Goal: Task Accomplishment & Management: Complete application form

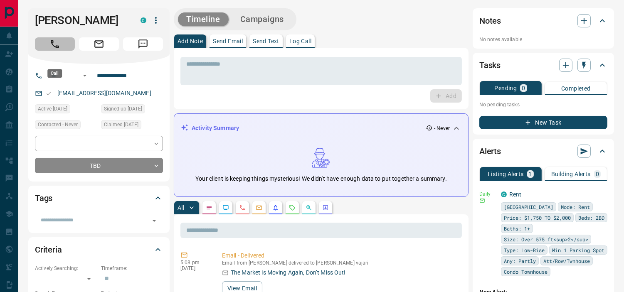
click at [61, 51] on button "Call" at bounding box center [55, 43] width 40 height 13
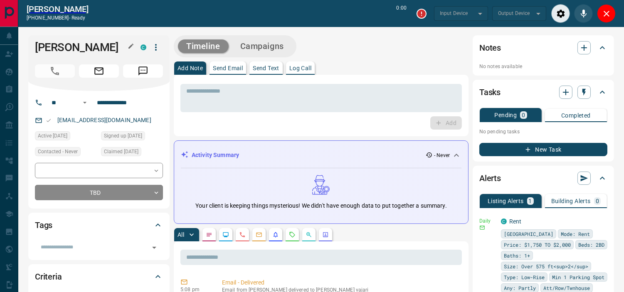
type input "*******"
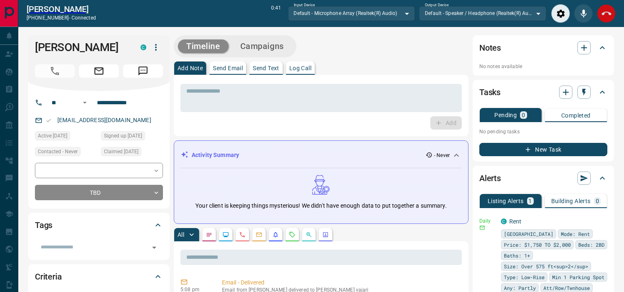
click at [597, 10] on div at bounding box center [583, 13] width 64 height 19
click at [601, 13] on icon "Close" at bounding box center [606, 14] width 10 height 10
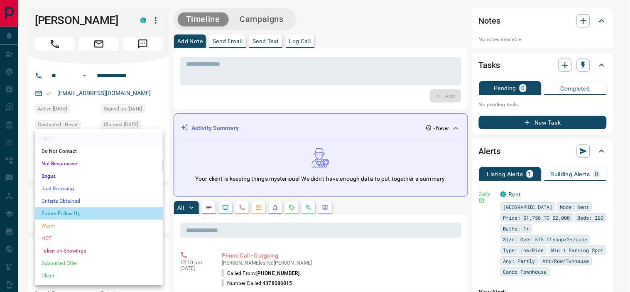
drag, startPoint x: 73, startPoint y: 212, endPoint x: 342, endPoint y: 123, distance: 283.3
click at [73, 211] on li "Future Follow Up" at bounding box center [99, 213] width 128 height 12
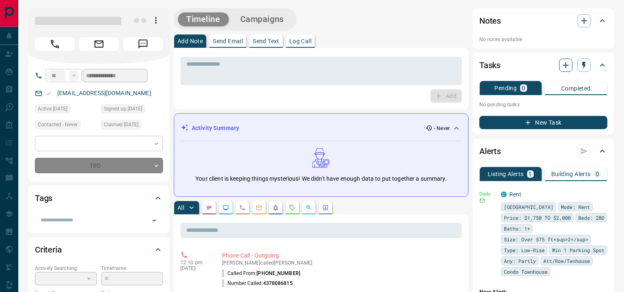
click at [564, 66] on icon "button" at bounding box center [566, 65] width 10 height 10
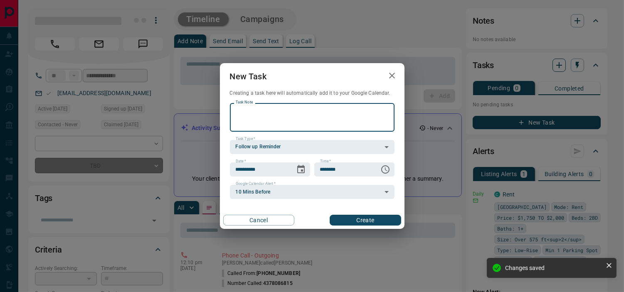
type input "*"
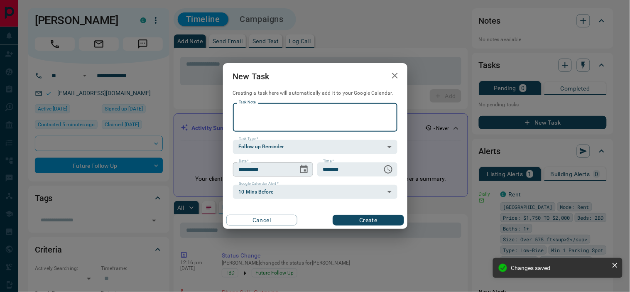
click at [298, 170] on button "Choose date, selected date is Oct 16, 2025" at bounding box center [304, 169] width 17 height 17
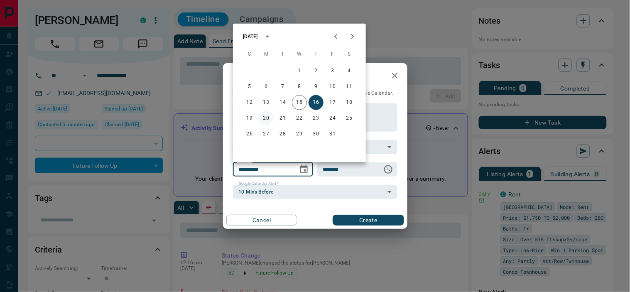
click at [265, 115] on button "20" at bounding box center [266, 118] width 15 height 15
type input "**********"
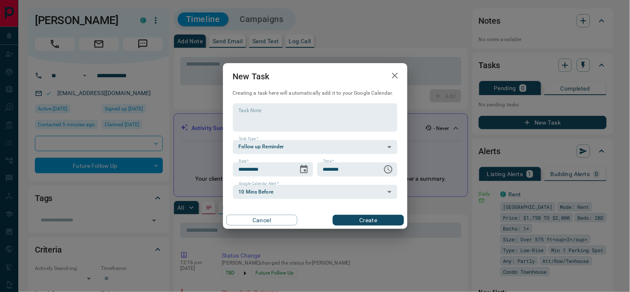
click at [347, 218] on button "Create" at bounding box center [368, 220] width 71 height 11
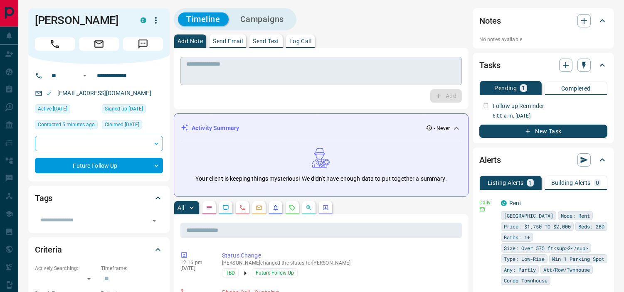
click at [217, 74] on textarea at bounding box center [321, 71] width 270 height 21
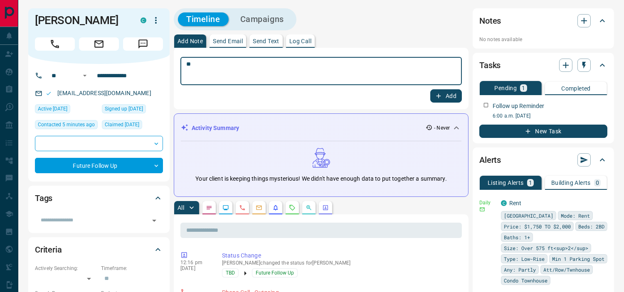
type textarea "*"
type textarea "**********"
click at [440, 94] on icon "button" at bounding box center [438, 95] width 7 height 7
